Goal: Transaction & Acquisition: Purchase product/service

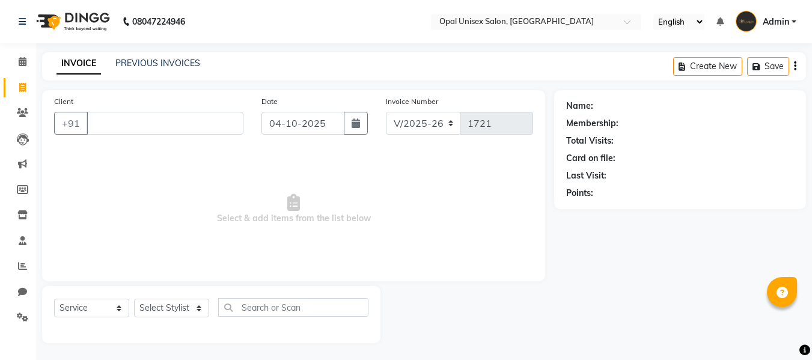
select select "8653"
select select "service"
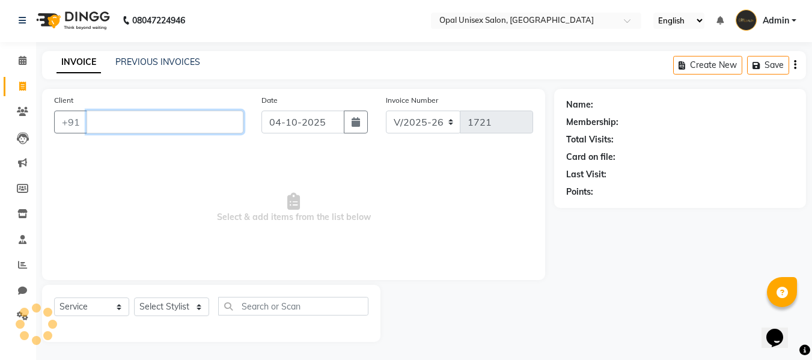
click at [228, 129] on input "Client" at bounding box center [164, 122] width 157 height 23
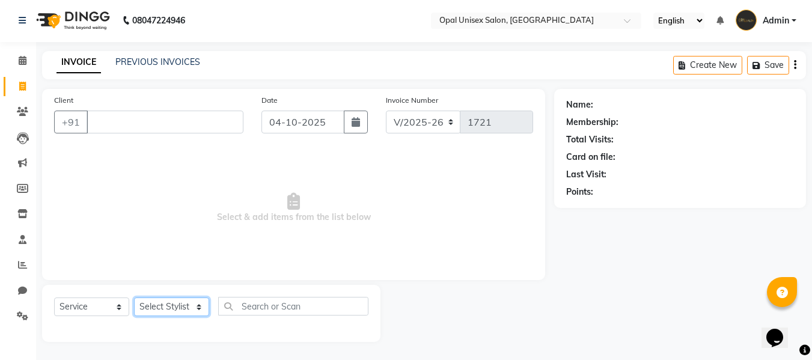
click at [199, 312] on select "Select Stylist [PERSON_NAME] Guru [PERSON_NAME][GEOGRAPHIC_DATA] [PERSON_NAME][…" at bounding box center [171, 306] width 75 height 19
select select "91957"
click at [134, 297] on select "Select Stylist [PERSON_NAME] Guru [PERSON_NAME][GEOGRAPHIC_DATA] [PERSON_NAME][…" at bounding box center [171, 306] width 75 height 19
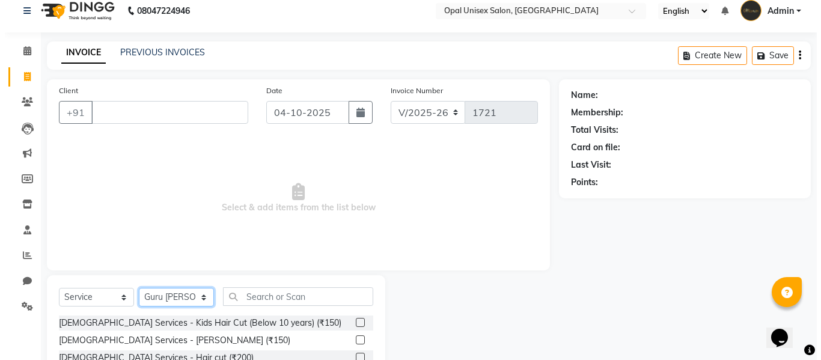
scroll to position [41, 0]
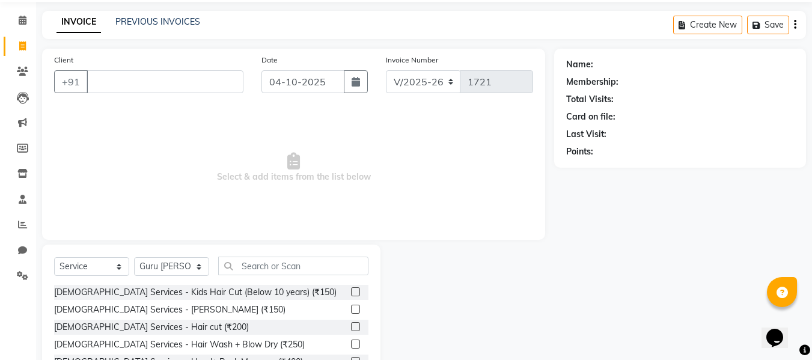
click at [351, 309] on label at bounding box center [355, 309] width 9 height 9
click at [351, 309] on input "checkbox" at bounding box center [355, 310] width 8 height 8
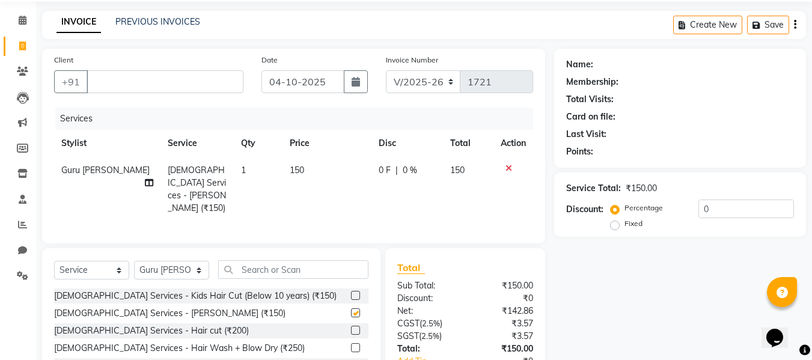
checkbox input "false"
click at [351, 326] on label at bounding box center [355, 330] width 9 height 9
click at [351, 327] on input "checkbox" at bounding box center [355, 331] width 8 height 8
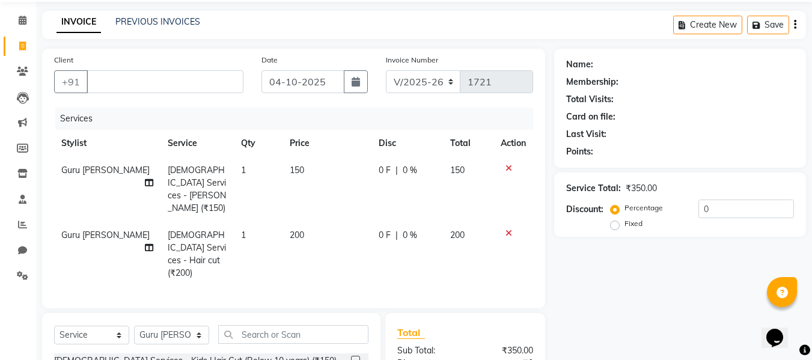
checkbox input "false"
click at [247, 325] on input "text" at bounding box center [293, 334] width 150 height 19
click at [207, 81] on input "Client" at bounding box center [164, 81] width 157 height 23
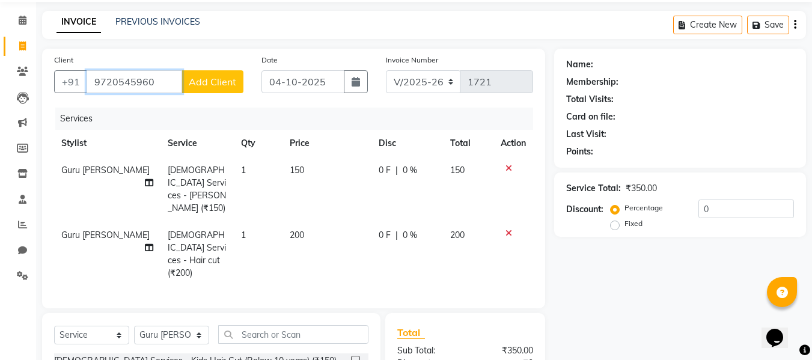
type input "9720545960"
click at [207, 81] on span "Add Client" at bounding box center [212, 82] width 47 height 12
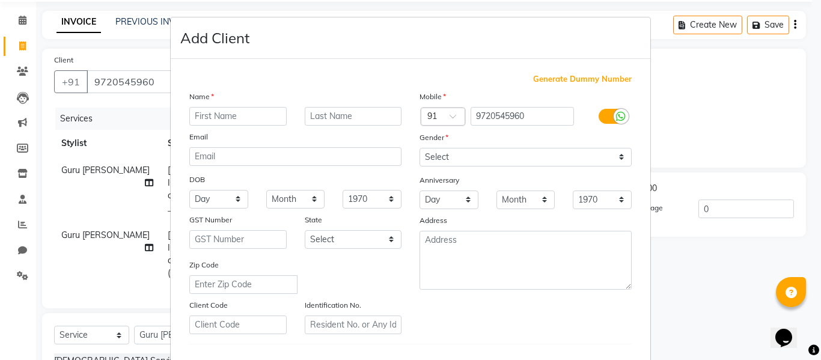
click at [201, 118] on input "text" at bounding box center [237, 116] width 97 height 19
type input "[PERSON_NAME]"
click at [350, 116] on input "text" at bounding box center [353, 116] width 97 height 19
click at [311, 118] on input "mithra" at bounding box center [353, 116] width 97 height 19
type input "Mithra"
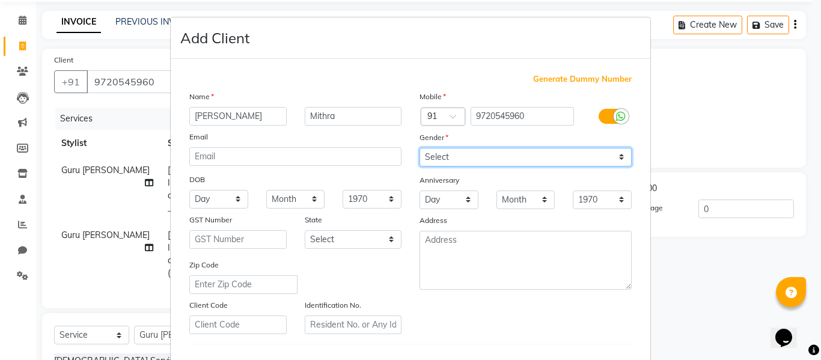
click at [463, 154] on select "Select [DEMOGRAPHIC_DATA] [DEMOGRAPHIC_DATA] Other Prefer Not To Say" at bounding box center [525, 157] width 212 height 19
select select "[DEMOGRAPHIC_DATA]"
click at [419, 148] on select "Select [DEMOGRAPHIC_DATA] [DEMOGRAPHIC_DATA] Other Prefer Not To Say" at bounding box center [525, 157] width 212 height 19
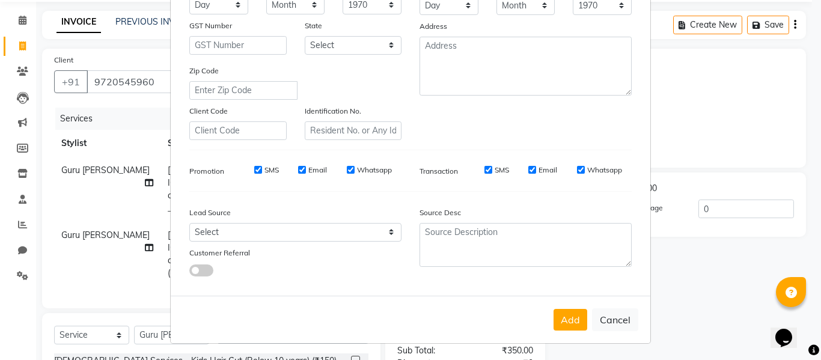
scroll to position [195, 0]
click at [577, 310] on button "Add" at bounding box center [570, 319] width 34 height 22
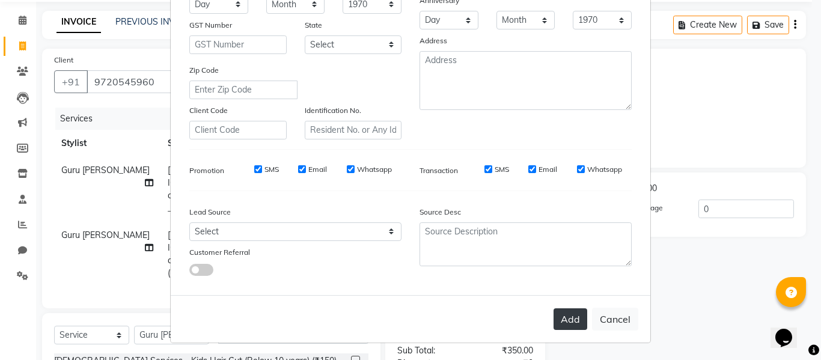
click at [572, 320] on button "Add" at bounding box center [570, 319] width 34 height 22
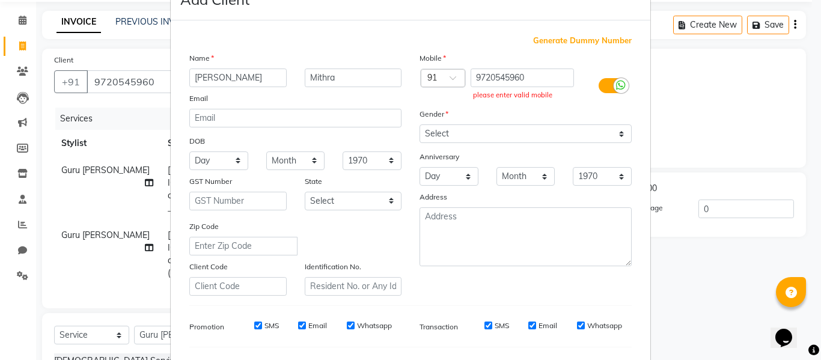
scroll to position [0, 0]
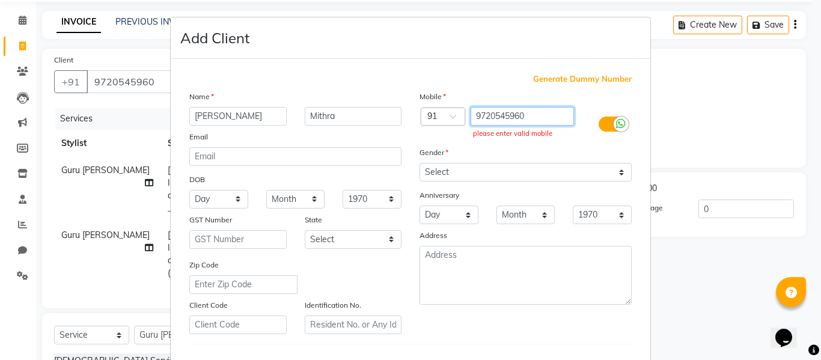
click at [534, 118] on input "9720545960" at bounding box center [522, 116] width 104 height 19
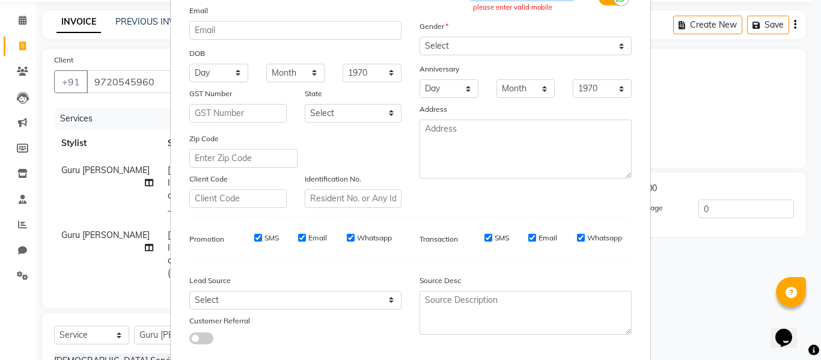
scroll to position [195, 0]
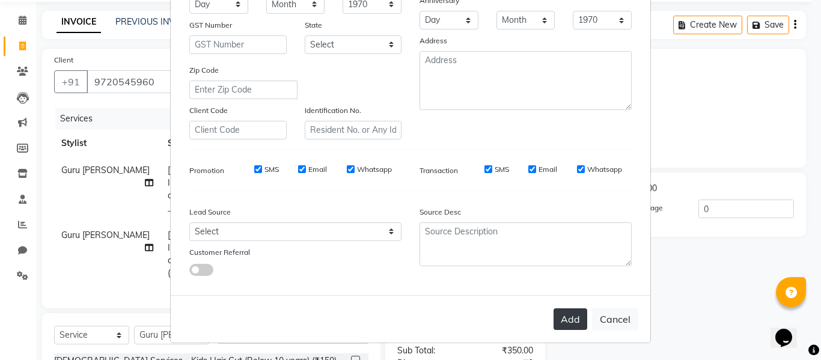
click at [559, 317] on button "Add" at bounding box center [570, 319] width 34 height 22
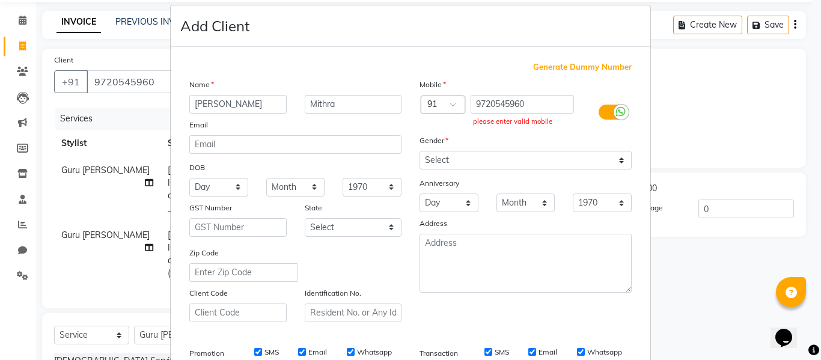
scroll to position [0, 0]
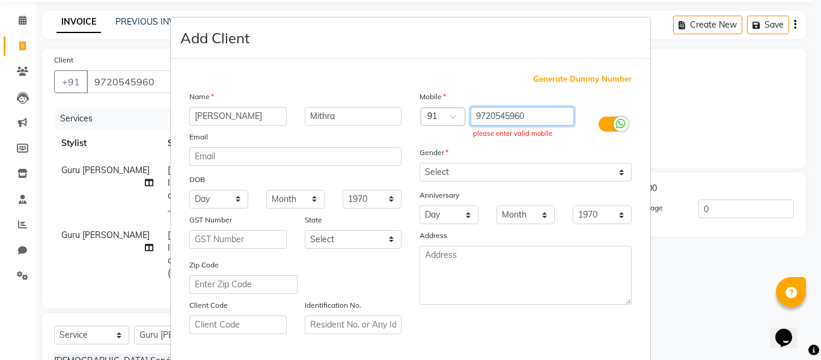
click at [530, 120] on input "9720545960" at bounding box center [522, 116] width 104 height 19
type input "9"
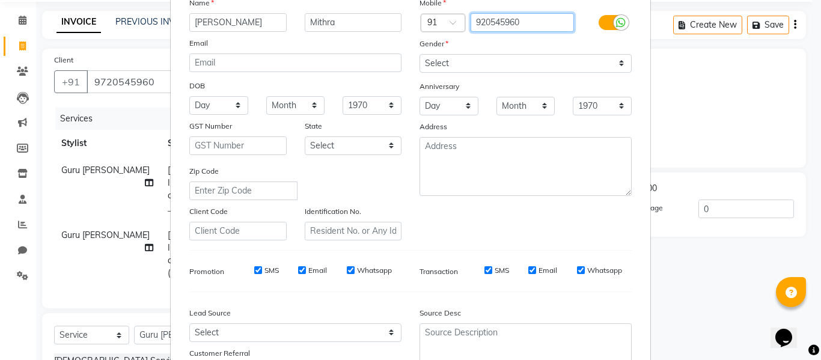
scroll to position [195, 0]
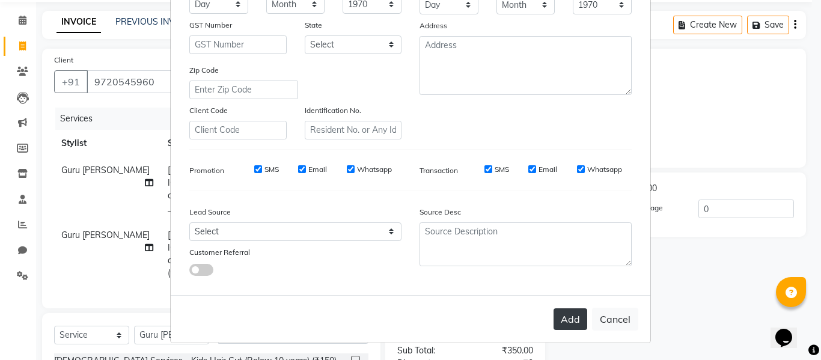
type input "920545960"
click at [568, 316] on button "Add" at bounding box center [570, 319] width 34 height 22
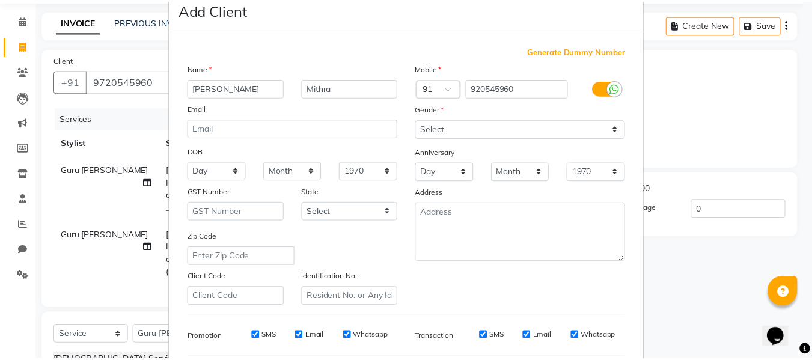
scroll to position [0, 0]
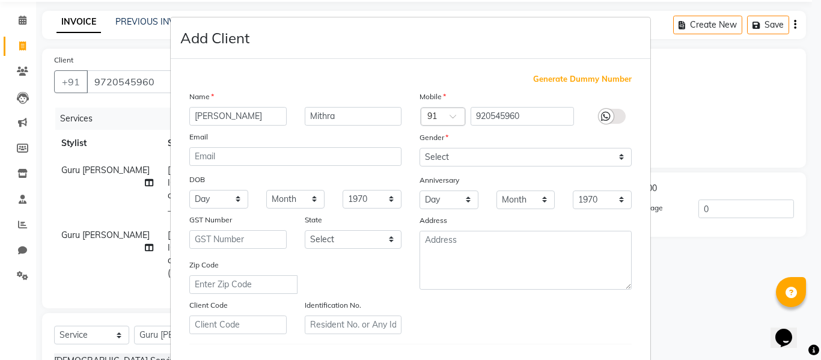
type input "920545960"
select select
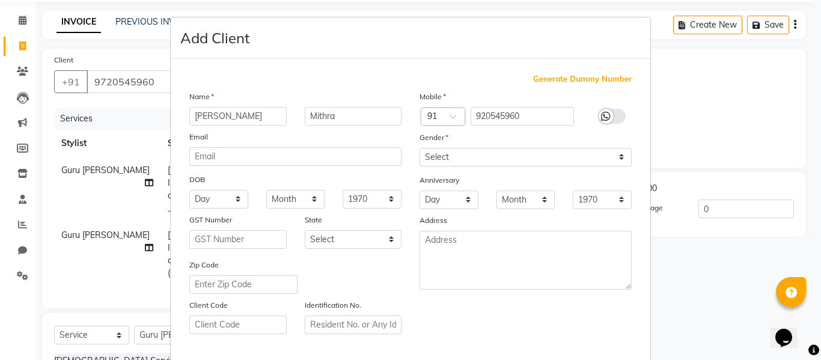
select select
checkbox input "false"
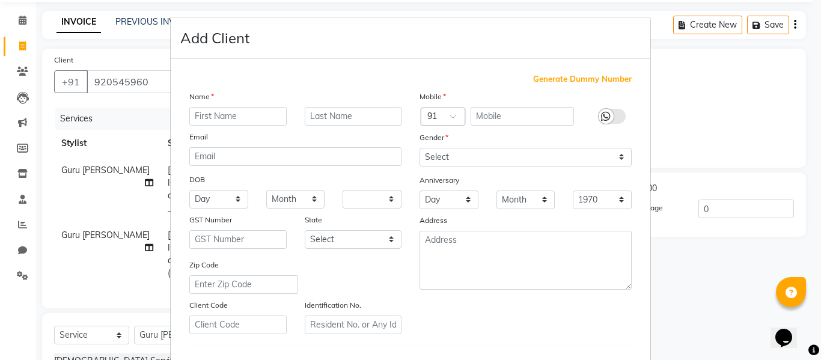
checkbox input "false"
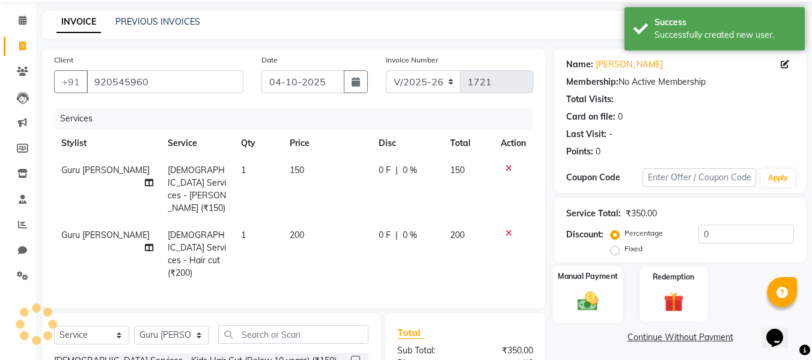
click at [616, 288] on div "Manual Payment" at bounding box center [588, 293] width 70 height 57
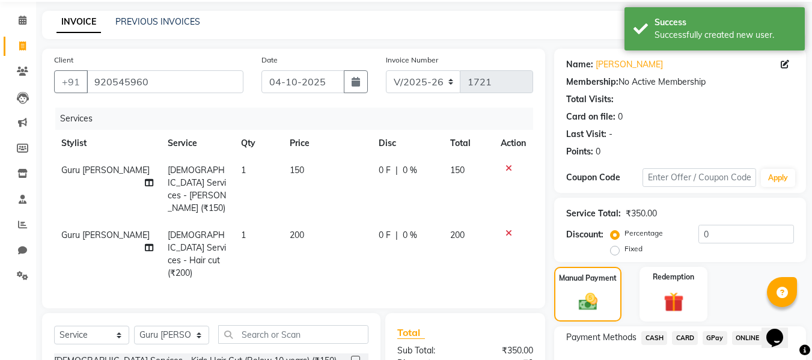
click at [719, 335] on span "GPay" at bounding box center [714, 338] width 25 height 14
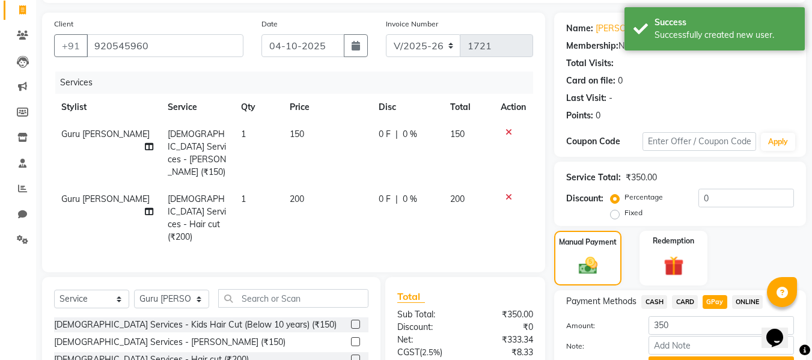
scroll to position [121, 0]
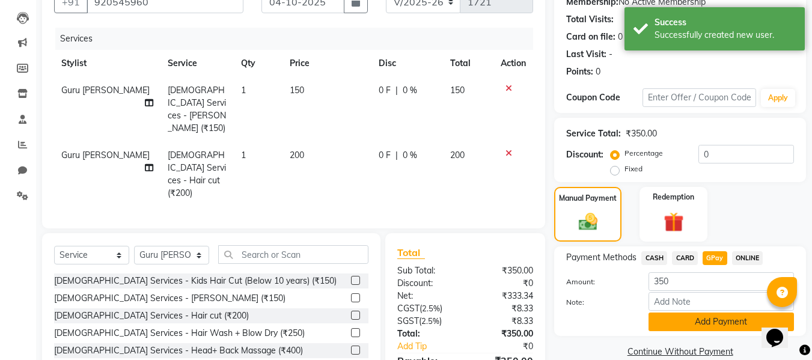
click at [721, 321] on button "Add Payment" at bounding box center [720, 321] width 145 height 19
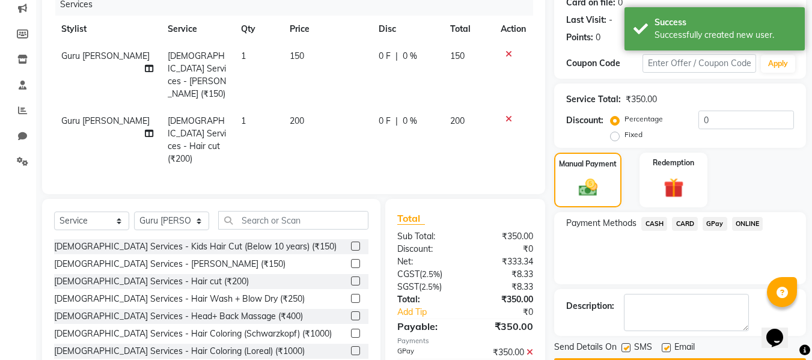
scroll to position [190, 0]
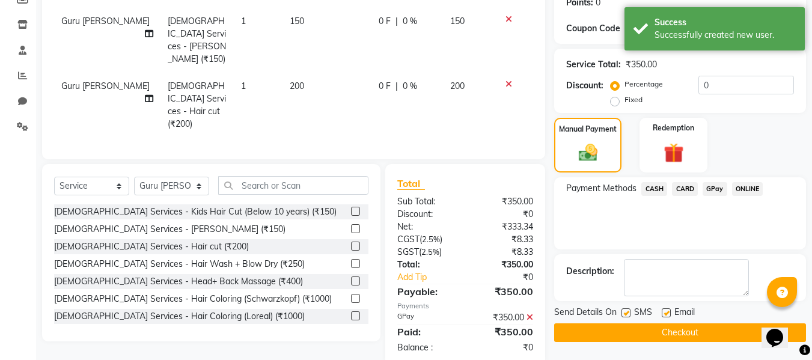
click at [709, 336] on button "Checkout" at bounding box center [680, 332] width 252 height 19
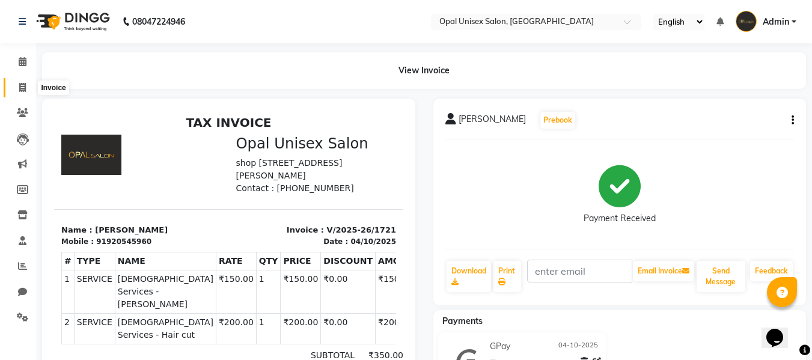
click at [19, 83] on icon at bounding box center [22, 87] width 7 height 9
select select "service"
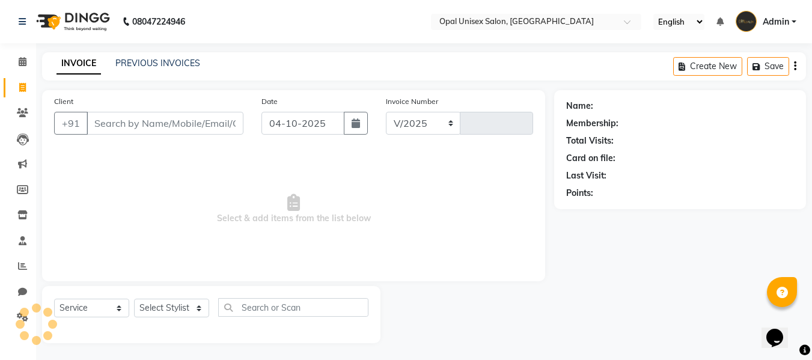
select select "8653"
type input "1722"
click at [121, 119] on input "Client" at bounding box center [164, 122] width 157 height 23
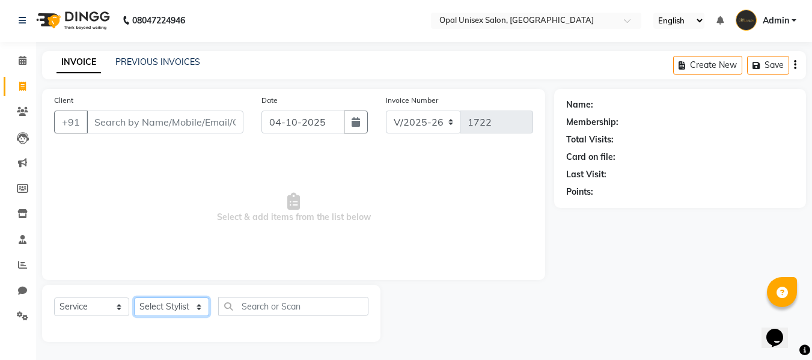
click at [195, 307] on select "Select Stylist [PERSON_NAME] Guru [PERSON_NAME][GEOGRAPHIC_DATA] [PERSON_NAME][…" at bounding box center [171, 306] width 75 height 19
select select "86884"
click at [134, 297] on select "Select Stylist [PERSON_NAME] Guru [PERSON_NAME][GEOGRAPHIC_DATA] [PERSON_NAME][…" at bounding box center [171, 306] width 75 height 19
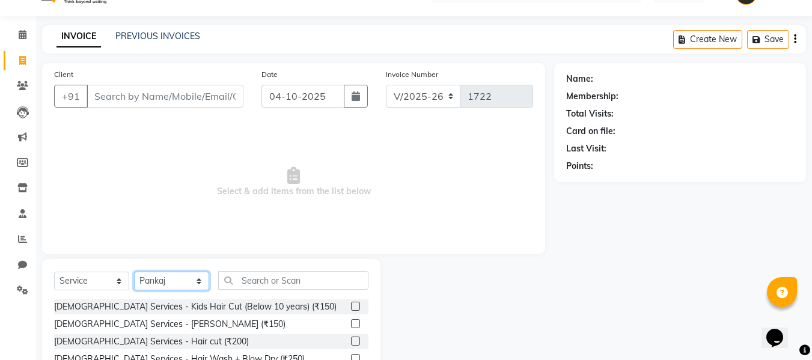
scroll to position [41, 0]
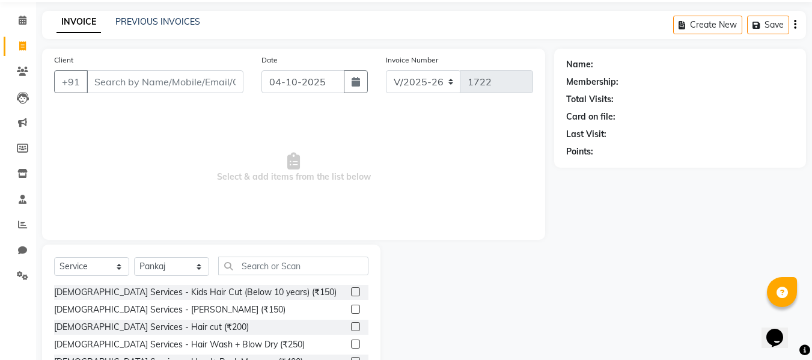
click at [351, 306] on label at bounding box center [355, 309] width 9 height 9
click at [351, 306] on input "checkbox" at bounding box center [355, 310] width 8 height 8
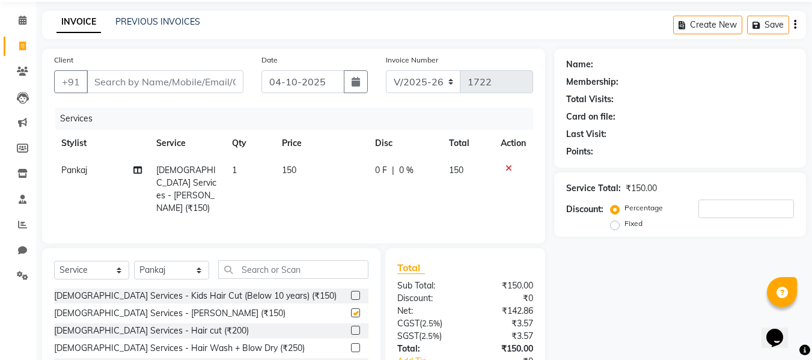
checkbox input "false"
click at [351, 326] on label at bounding box center [355, 330] width 9 height 9
click at [351, 327] on input "checkbox" at bounding box center [355, 331] width 8 height 8
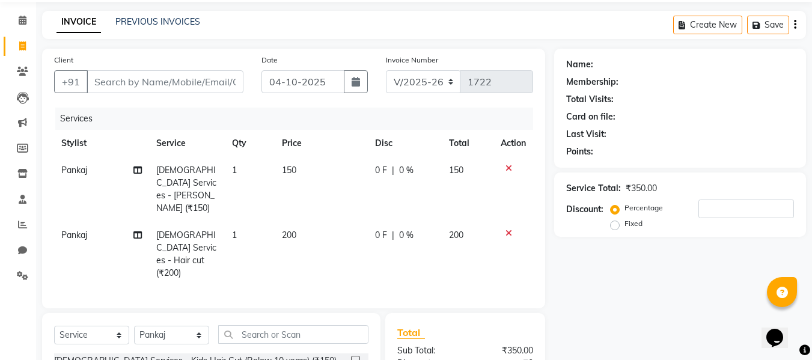
checkbox input "false"
click at [231, 79] on input "Client" at bounding box center [164, 81] width 157 height 23
type input "9"
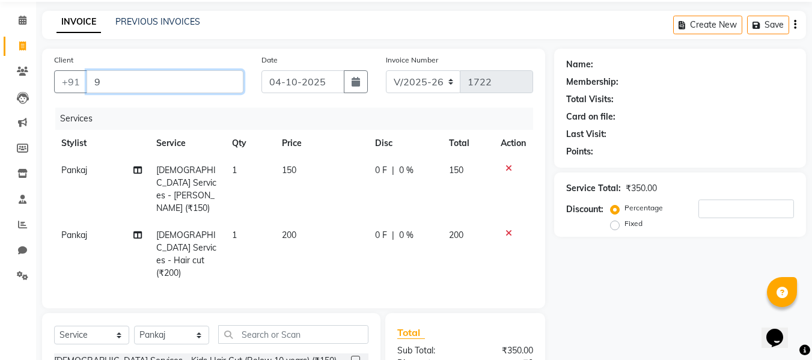
type input "0"
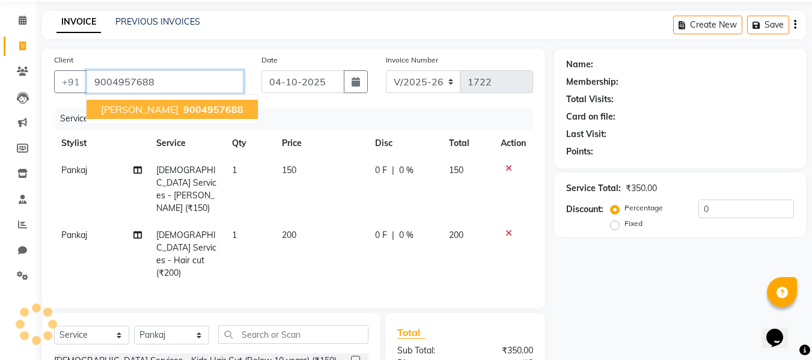
click at [141, 105] on span "[PERSON_NAME]" at bounding box center [139, 109] width 77 height 12
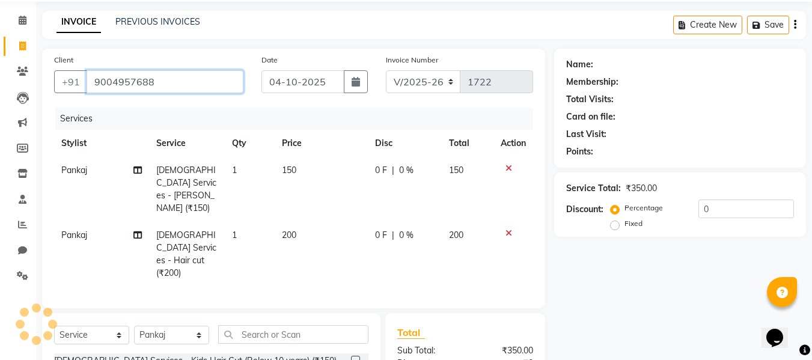
type input "9004957688"
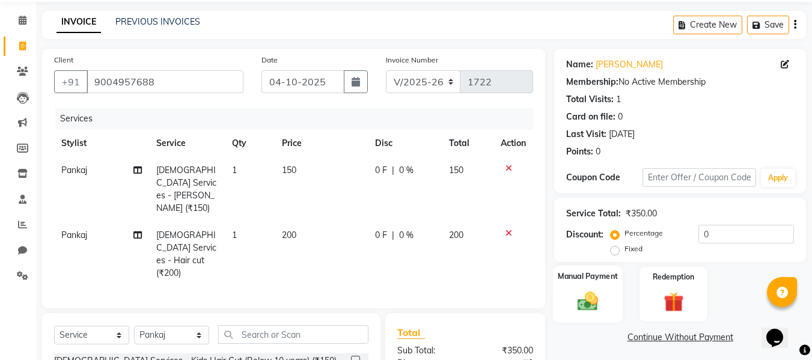
click at [581, 301] on img at bounding box center [588, 301] width 34 height 24
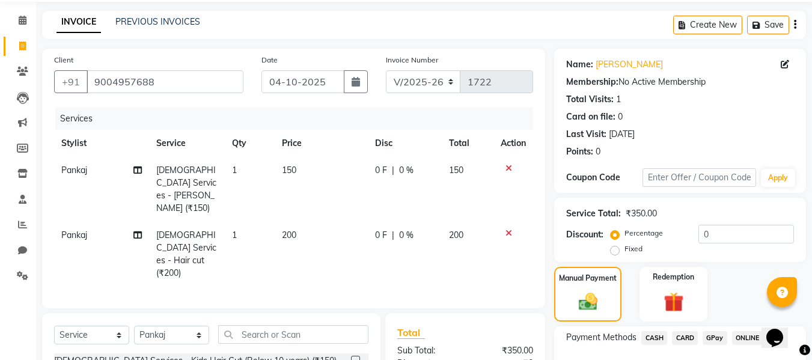
click at [717, 335] on span "GPay" at bounding box center [714, 338] width 25 height 14
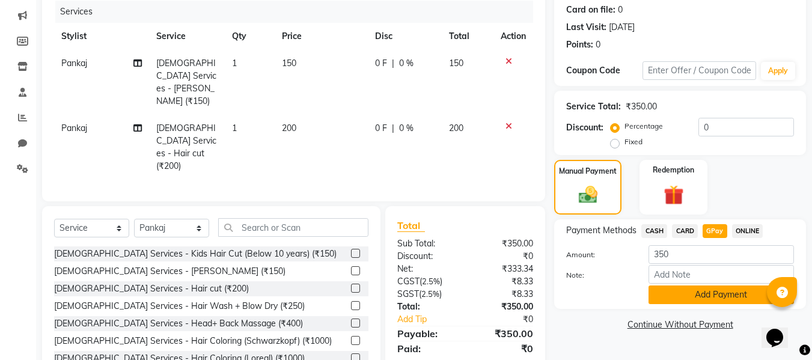
click at [712, 293] on button "Add Payment" at bounding box center [720, 294] width 145 height 19
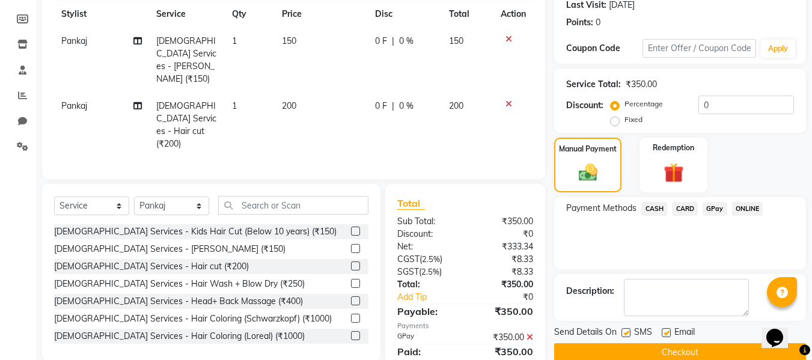
scroll to position [190, 0]
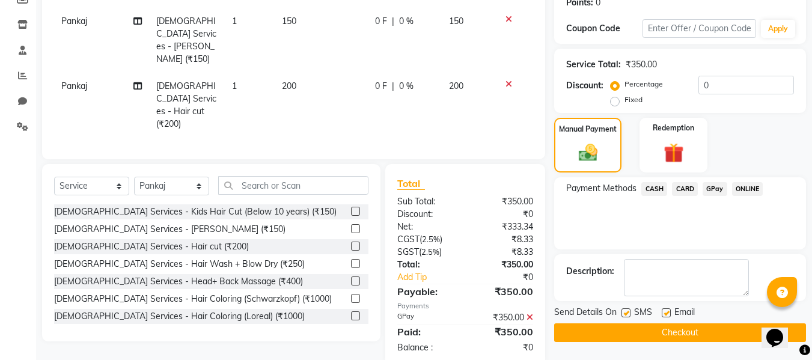
click at [688, 332] on button "Checkout" at bounding box center [680, 332] width 252 height 19
